Goal: Task Accomplishment & Management: Manage account settings

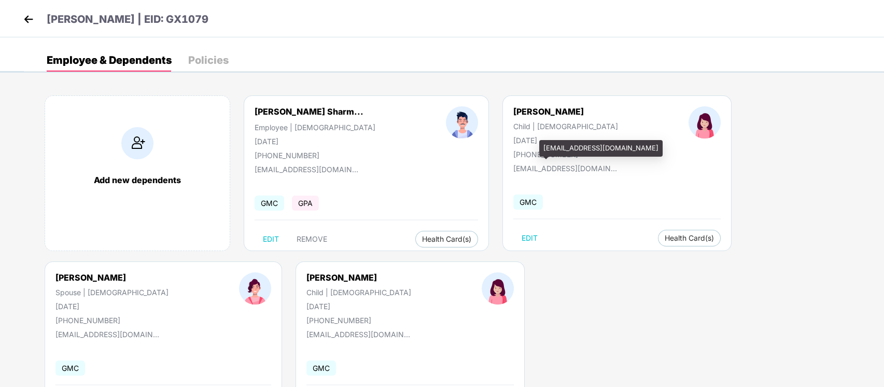
click at [513, 160] on div "[EMAIL_ADDRESS][DOMAIN_NAME]" at bounding box center [565, 166] width 104 height 14
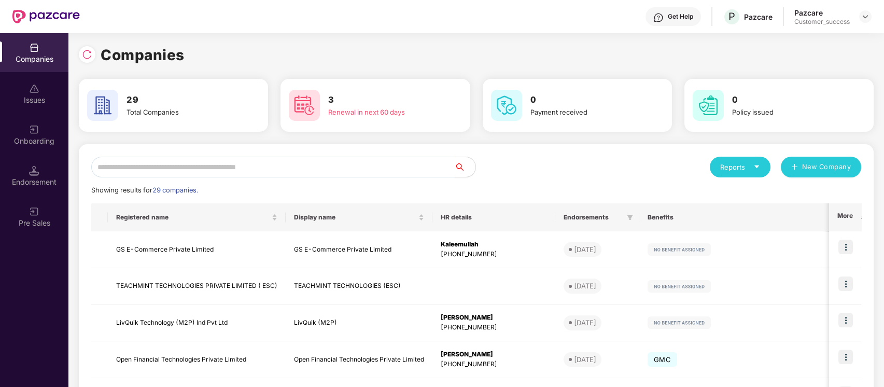
click at [310, 169] on input "text" at bounding box center [272, 167] width 363 height 21
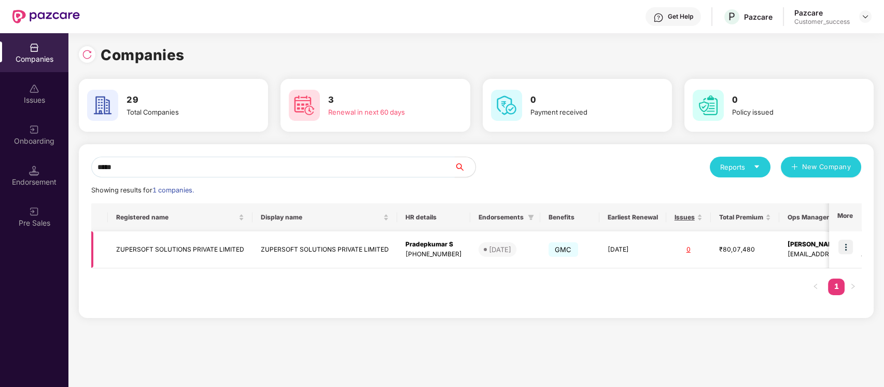
type input "*****"
click at [845, 248] on img at bounding box center [845, 246] width 15 height 15
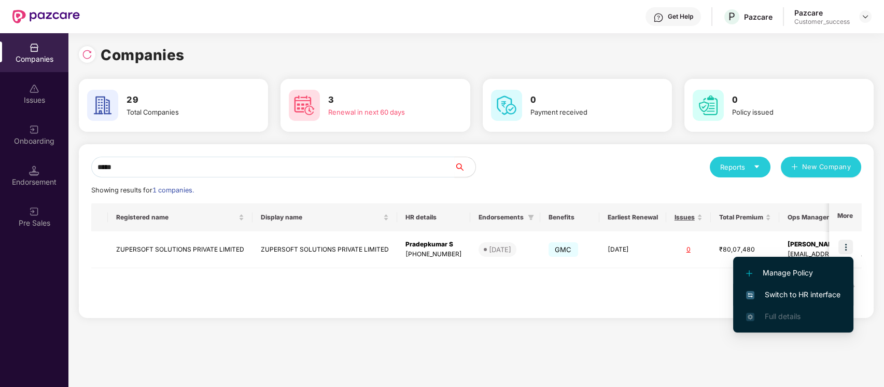
click at [813, 296] on span "Switch to HR interface" at bounding box center [793, 294] width 94 height 11
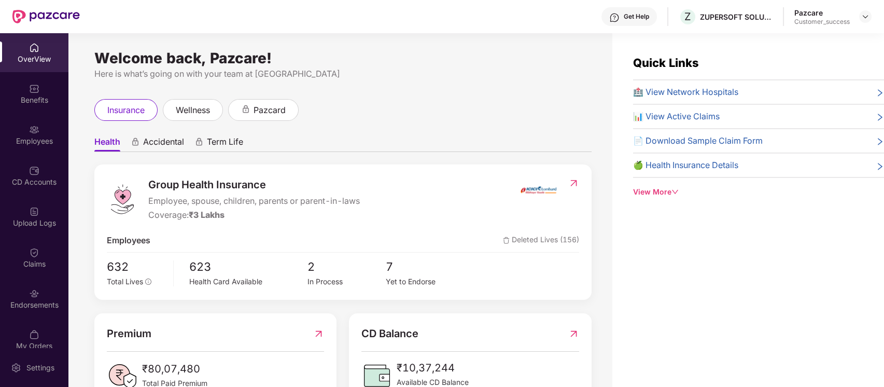
click at [56, 130] on div "Employees" at bounding box center [34, 134] width 68 height 39
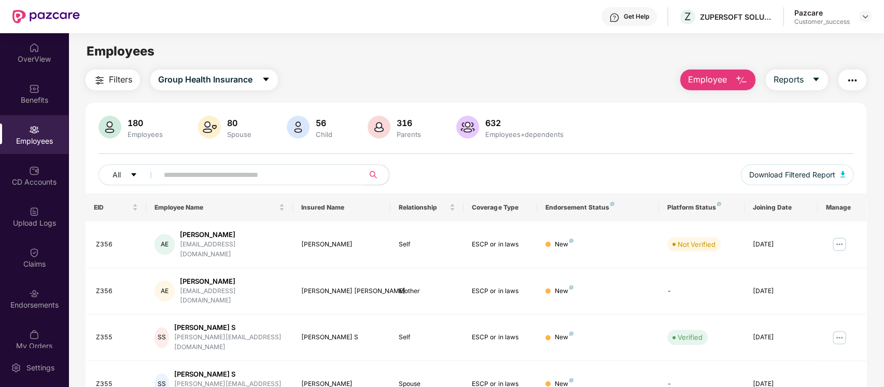
click at [248, 178] on input "text" at bounding box center [257, 175] width 186 height 16
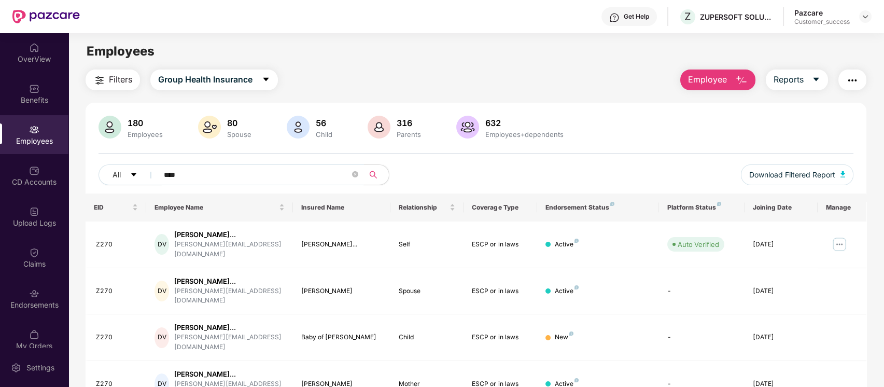
type input "****"
click at [852, 71] on button "button" at bounding box center [852, 79] width 28 height 21
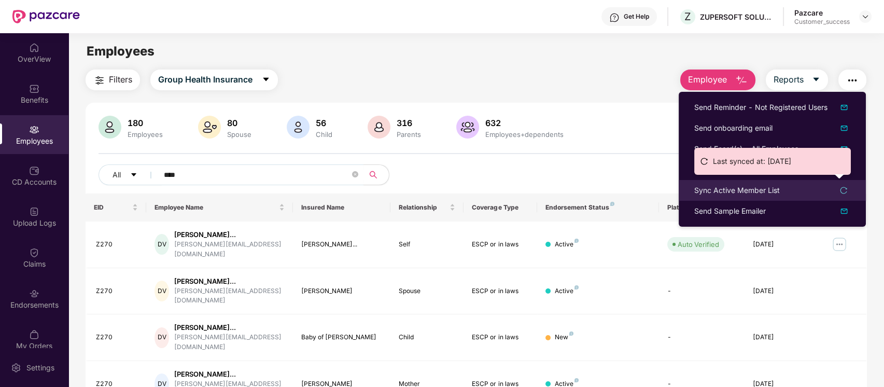
click at [746, 192] on div "Sync Active Member List" at bounding box center [737, 189] width 86 height 11
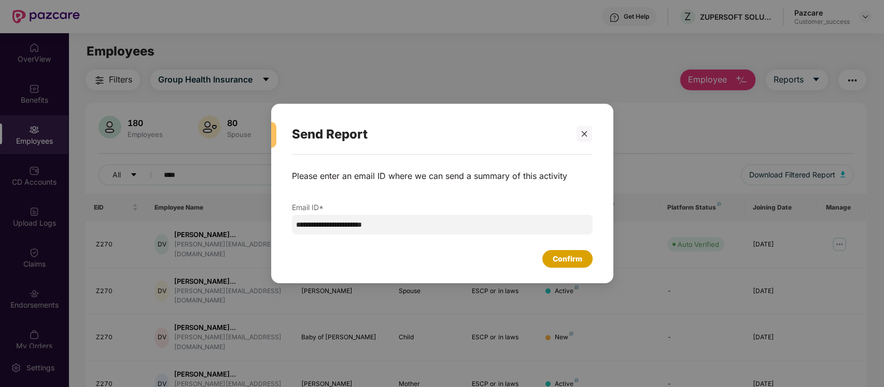
click at [565, 254] on div "Confirm" at bounding box center [567, 258] width 30 height 11
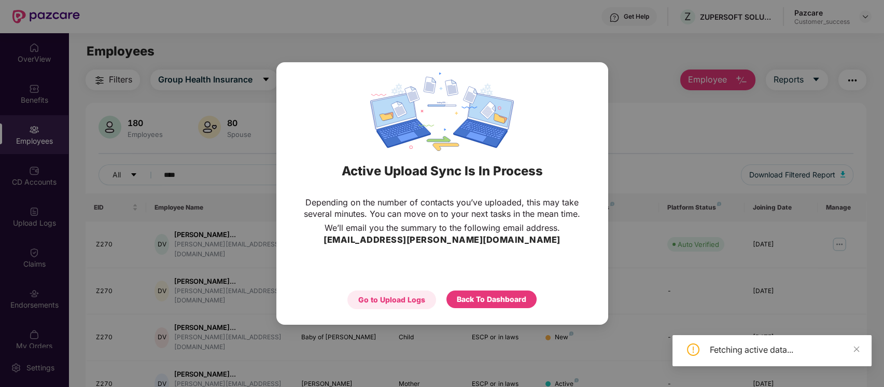
click at [407, 301] on div "Go to Upload Logs" at bounding box center [391, 299] width 67 height 11
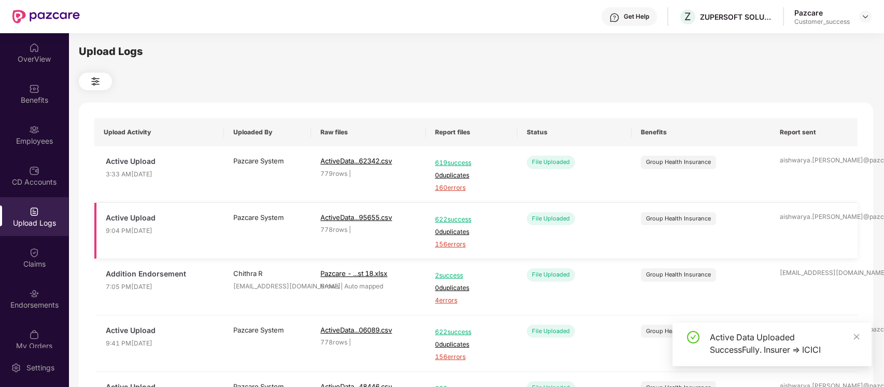
click at [395, 216] on span "ActiveData...95655.csv" at bounding box center [368, 217] width 96 height 10
